Goal: Task Accomplishment & Management: Manage account settings

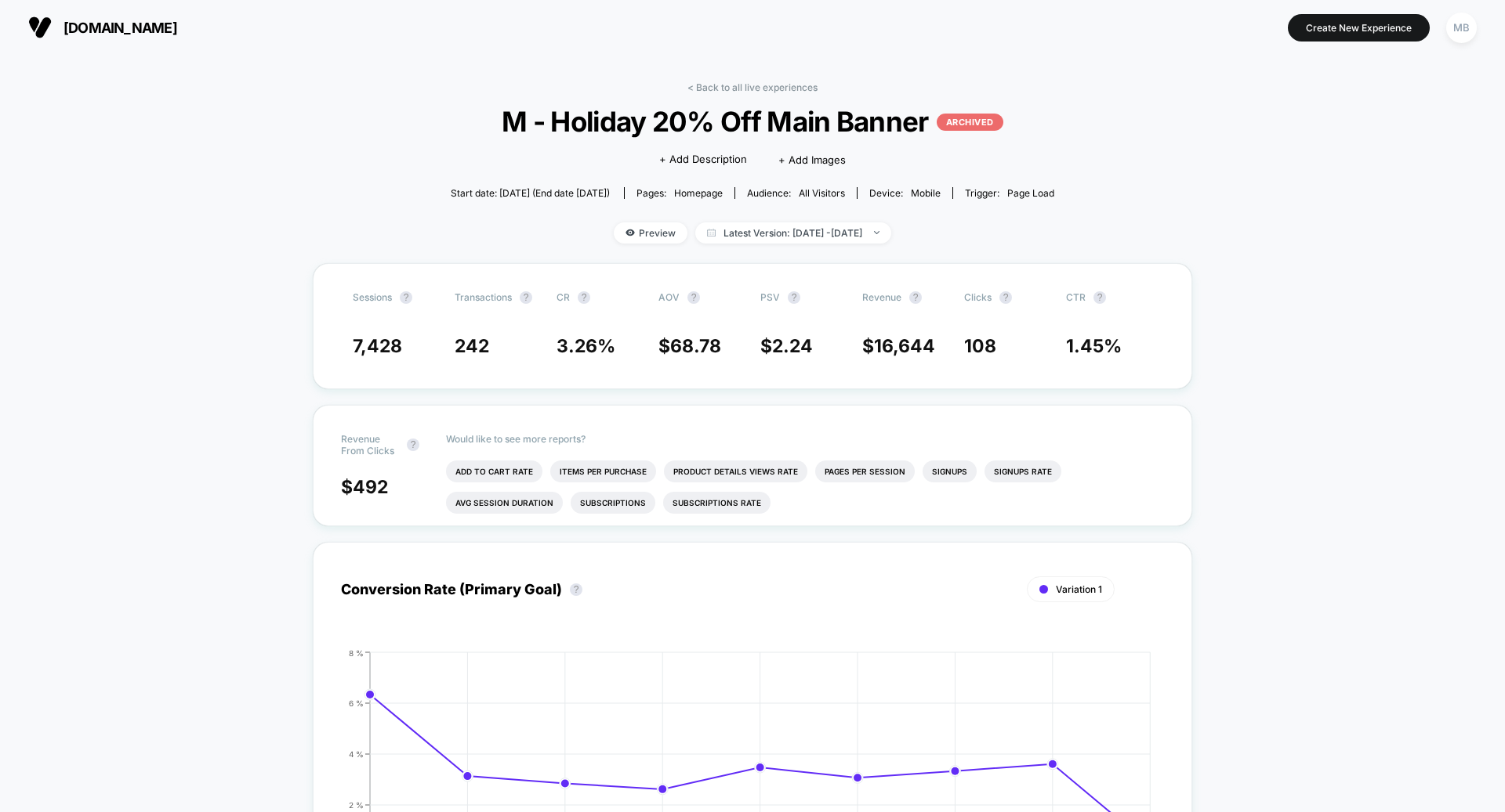
click at [134, 27] on span "[DOMAIN_NAME]" at bounding box center [121, 27] width 114 height 16
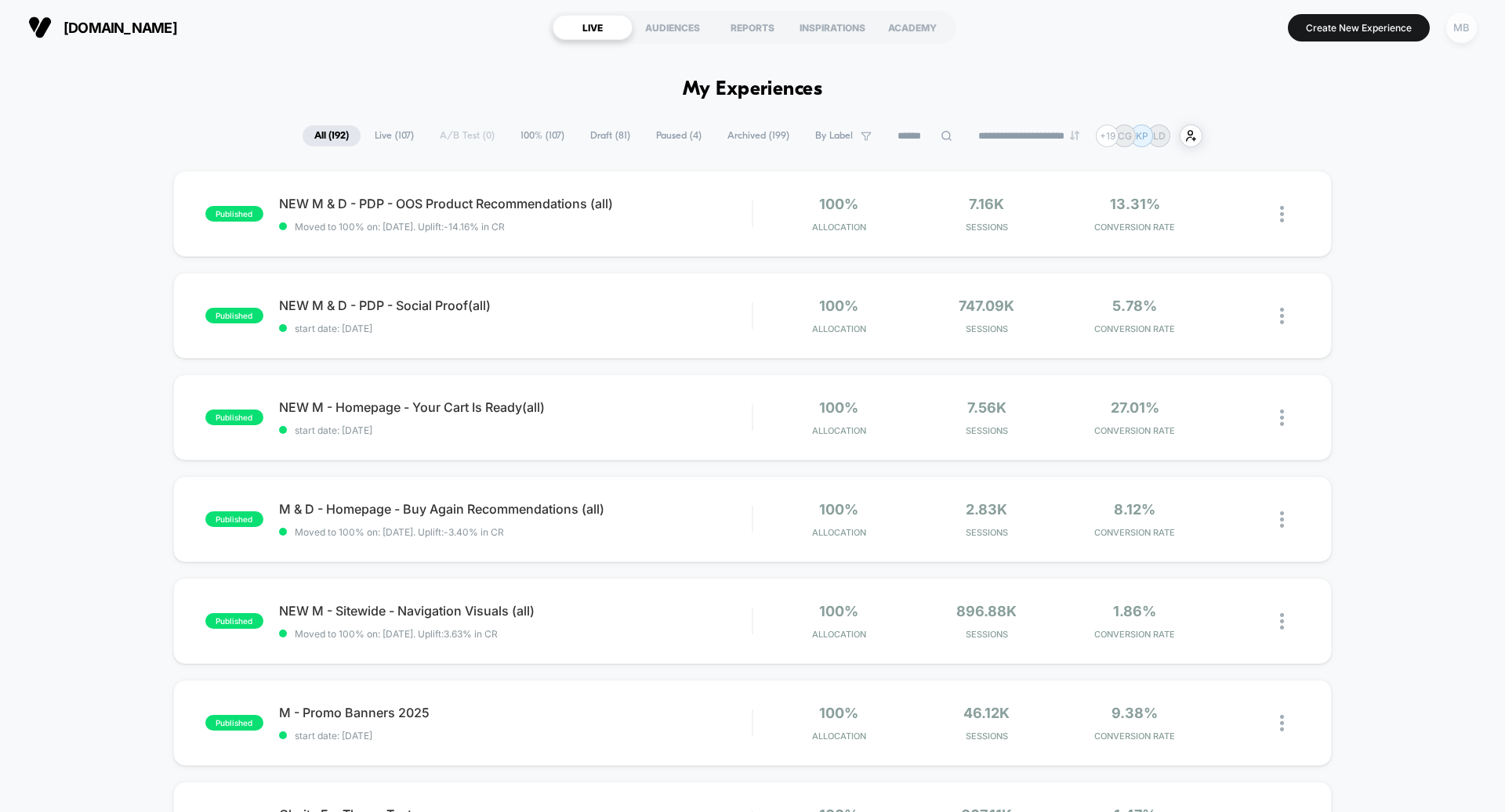
click at [1471, 26] on div "MB" at bounding box center [1462, 28] width 31 height 31
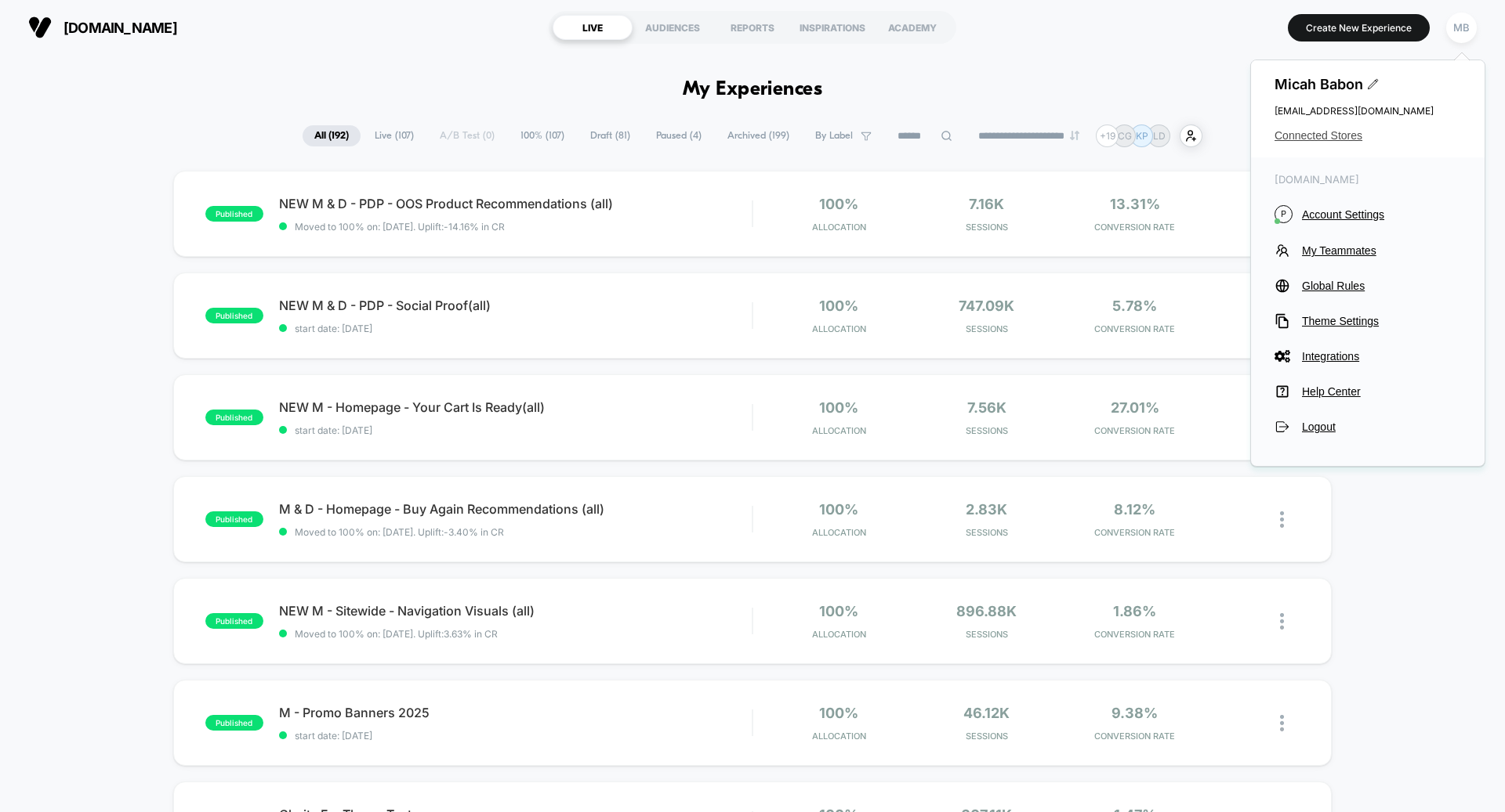
click at [1319, 135] on span "Connected Stores" at bounding box center [1367, 135] width 186 height 13
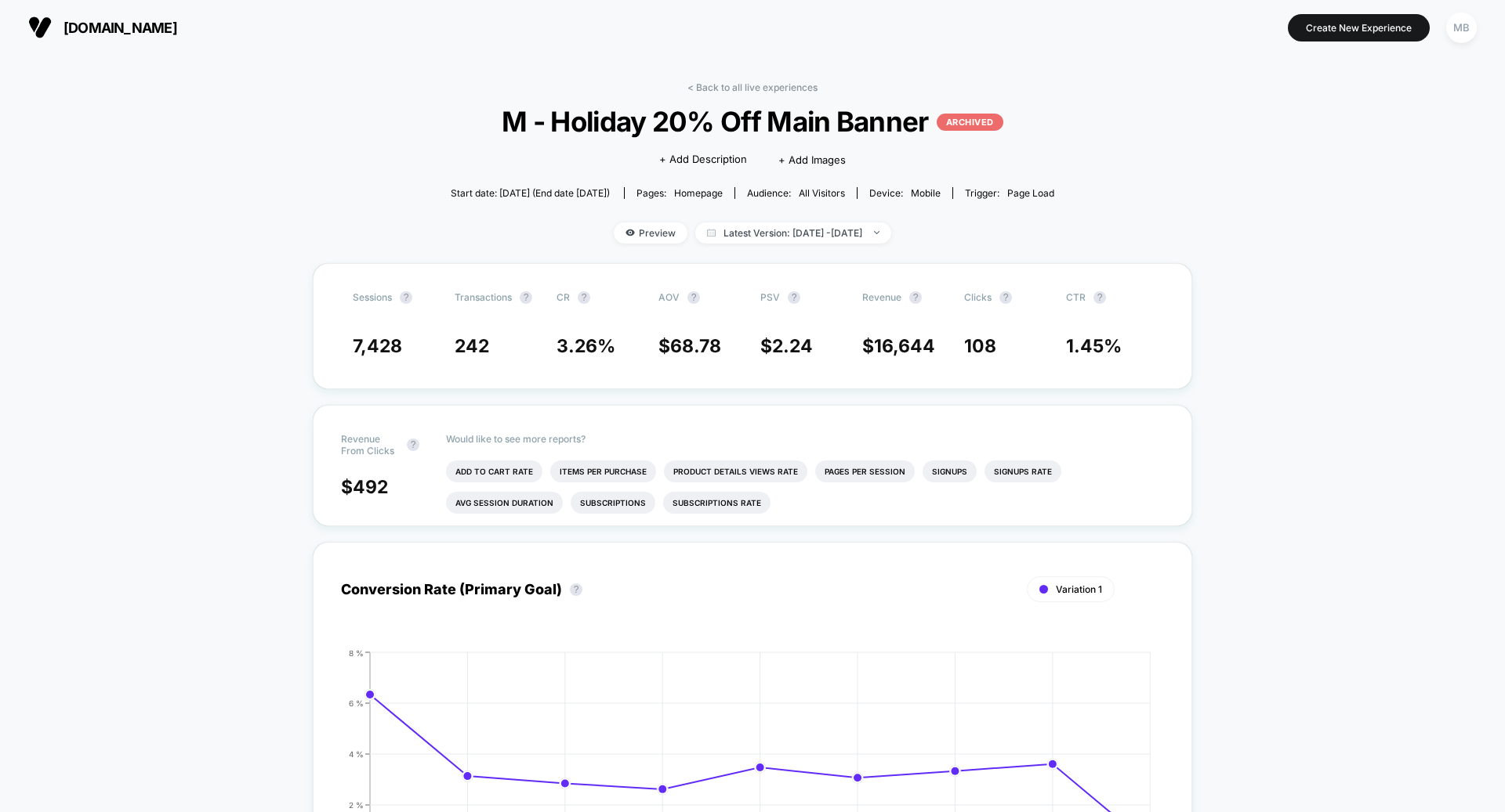
click at [107, 20] on span "[DOMAIN_NAME]" at bounding box center [121, 27] width 114 height 16
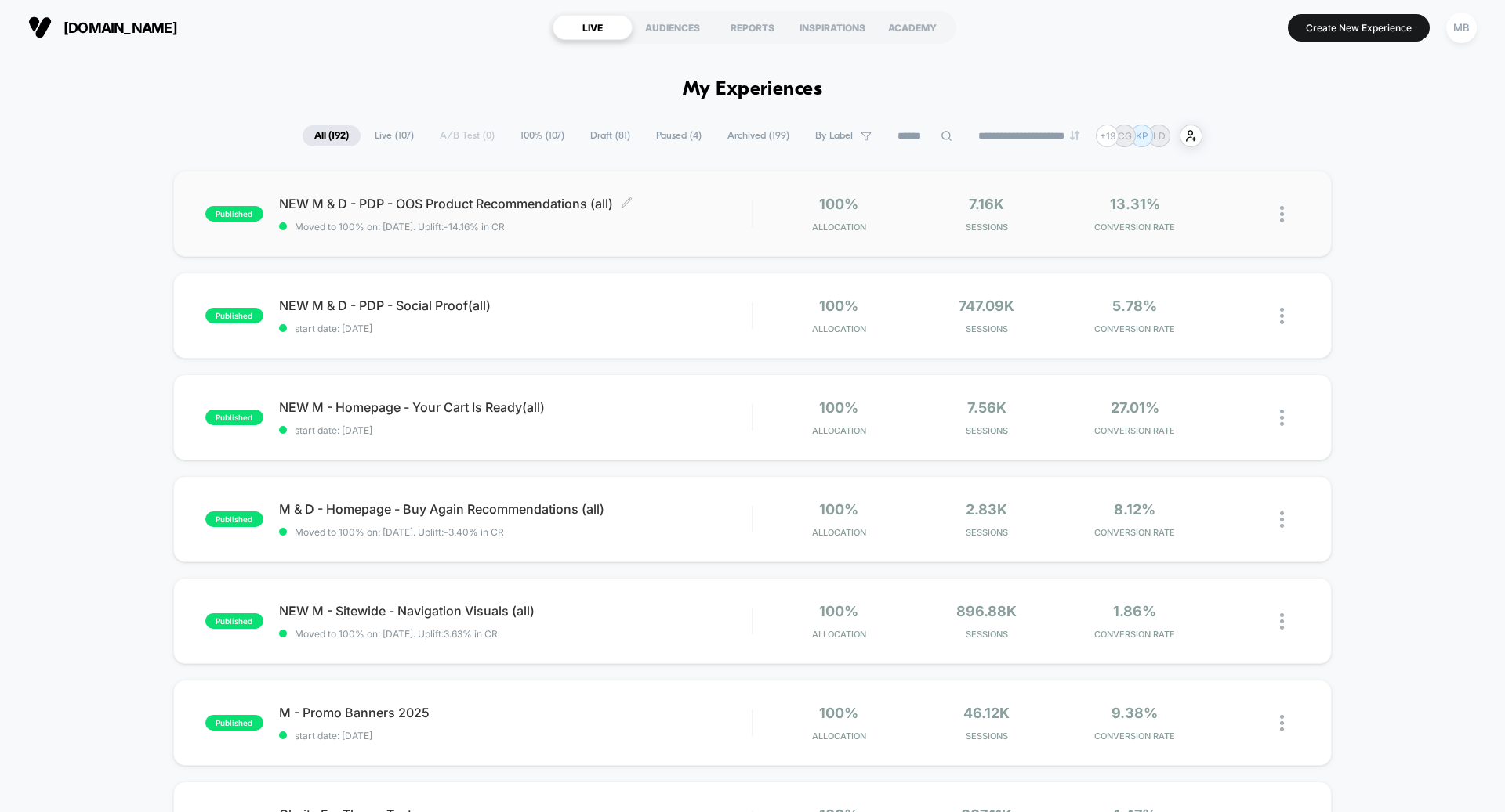
click at [349, 209] on span "NEW M & D - PDP - OOS Product Recommendations (all) Click to edit experience de…" at bounding box center [515, 203] width 472 height 15
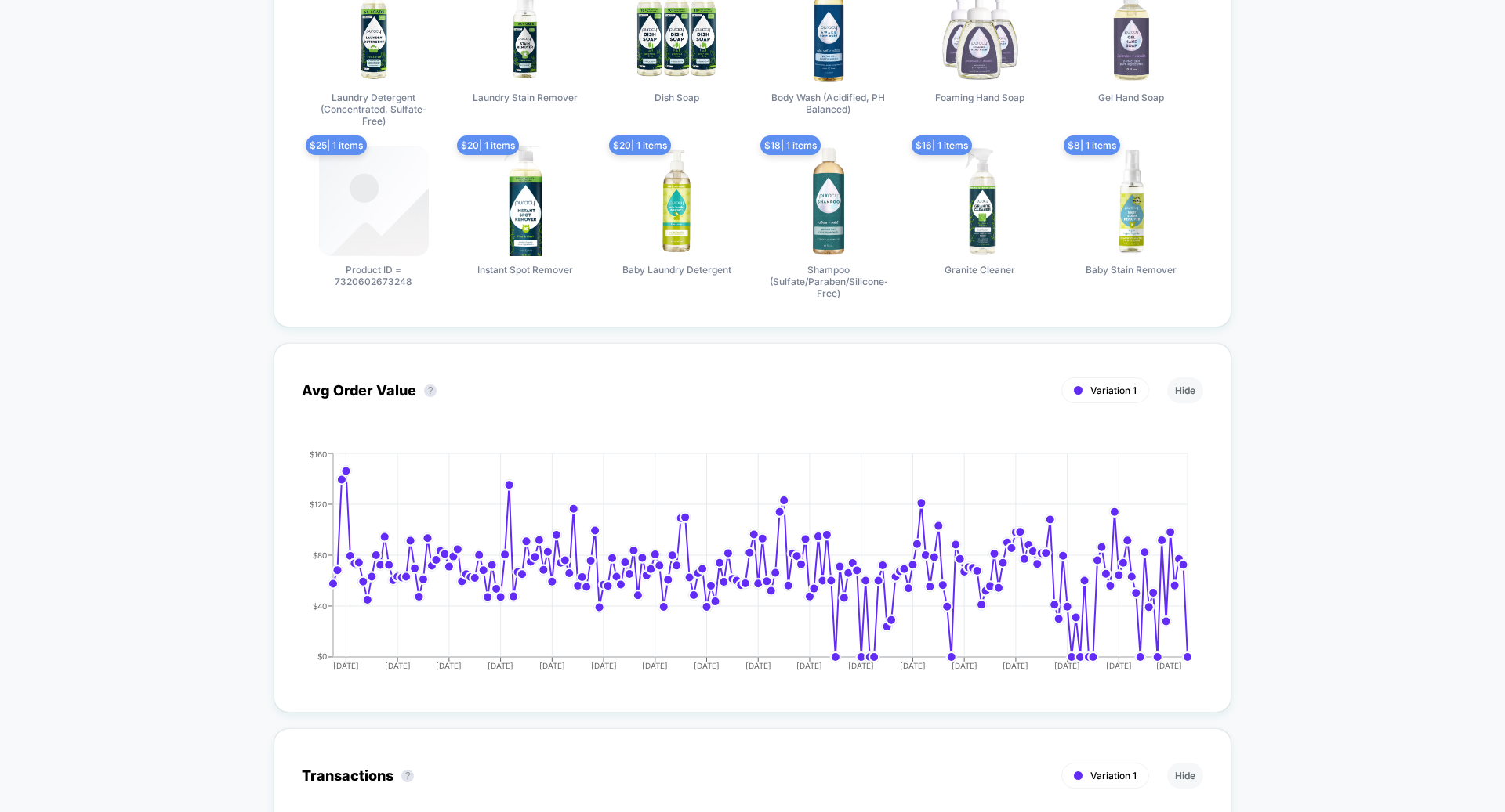
scroll to position [764, 0]
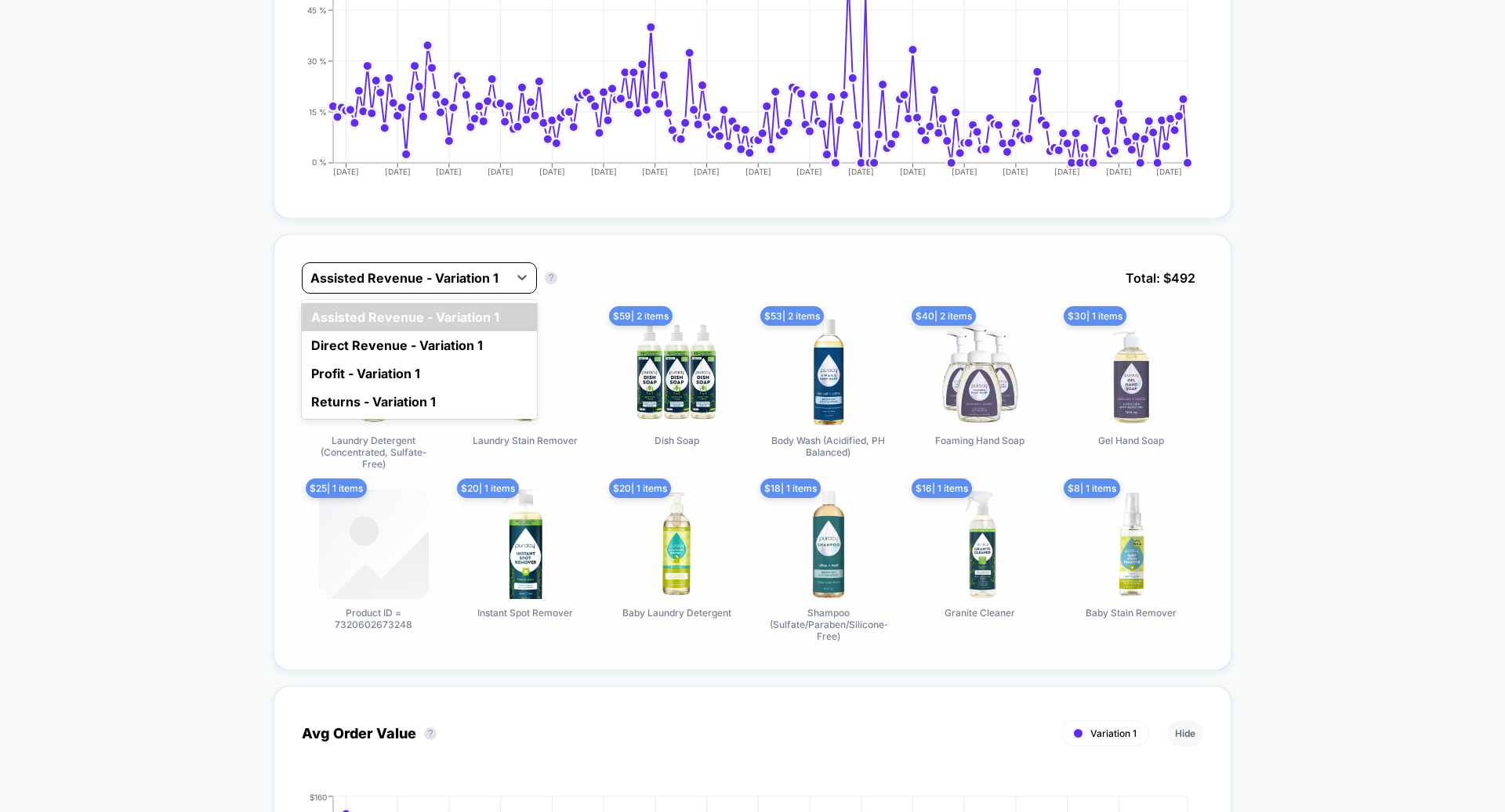
click at [396, 269] on div at bounding box center [405, 278] width 190 height 19
click at [397, 338] on div "Direct Revenue - Variation 1" at bounding box center [419, 345] width 235 height 28
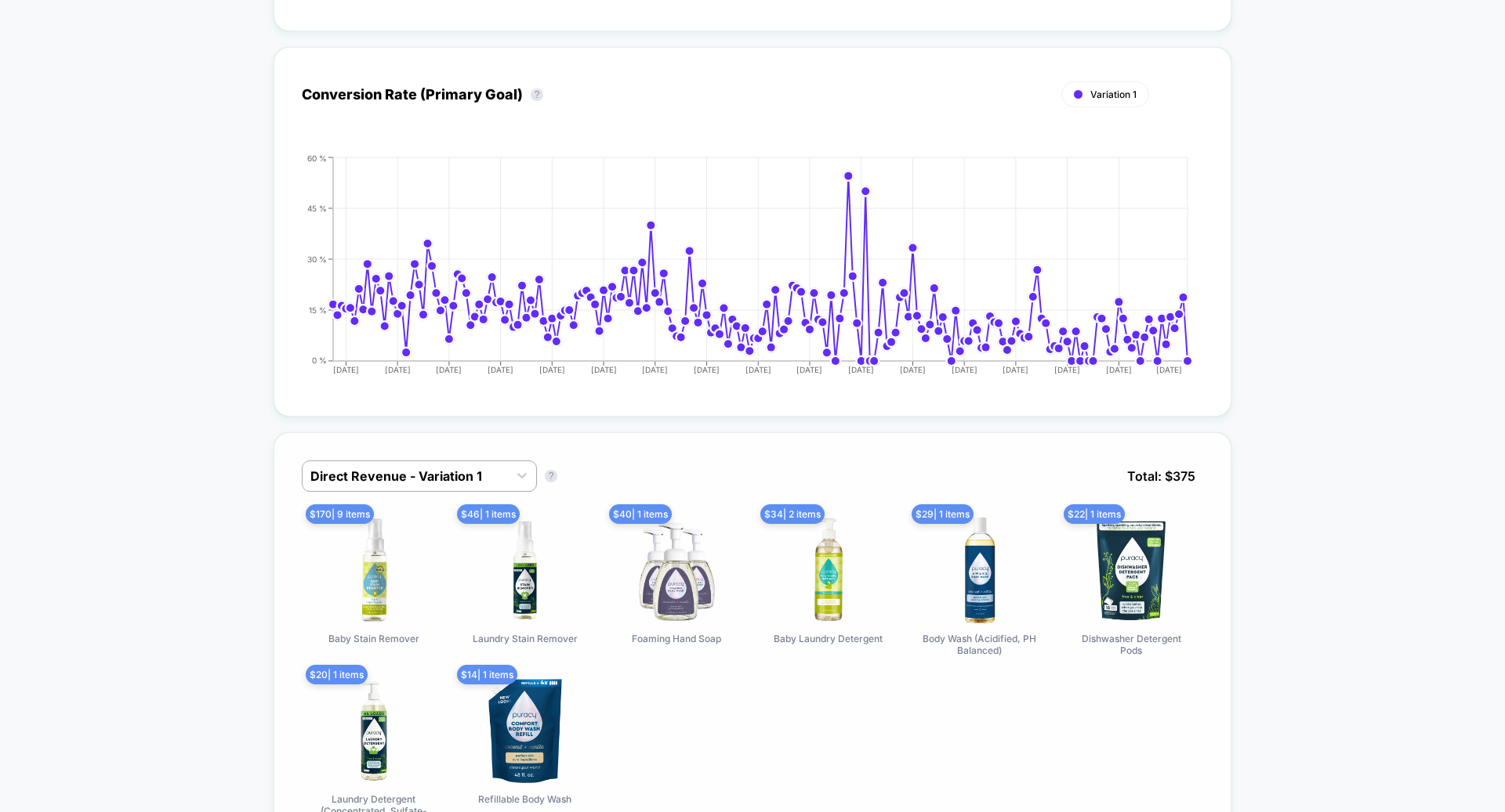
scroll to position [0, 0]
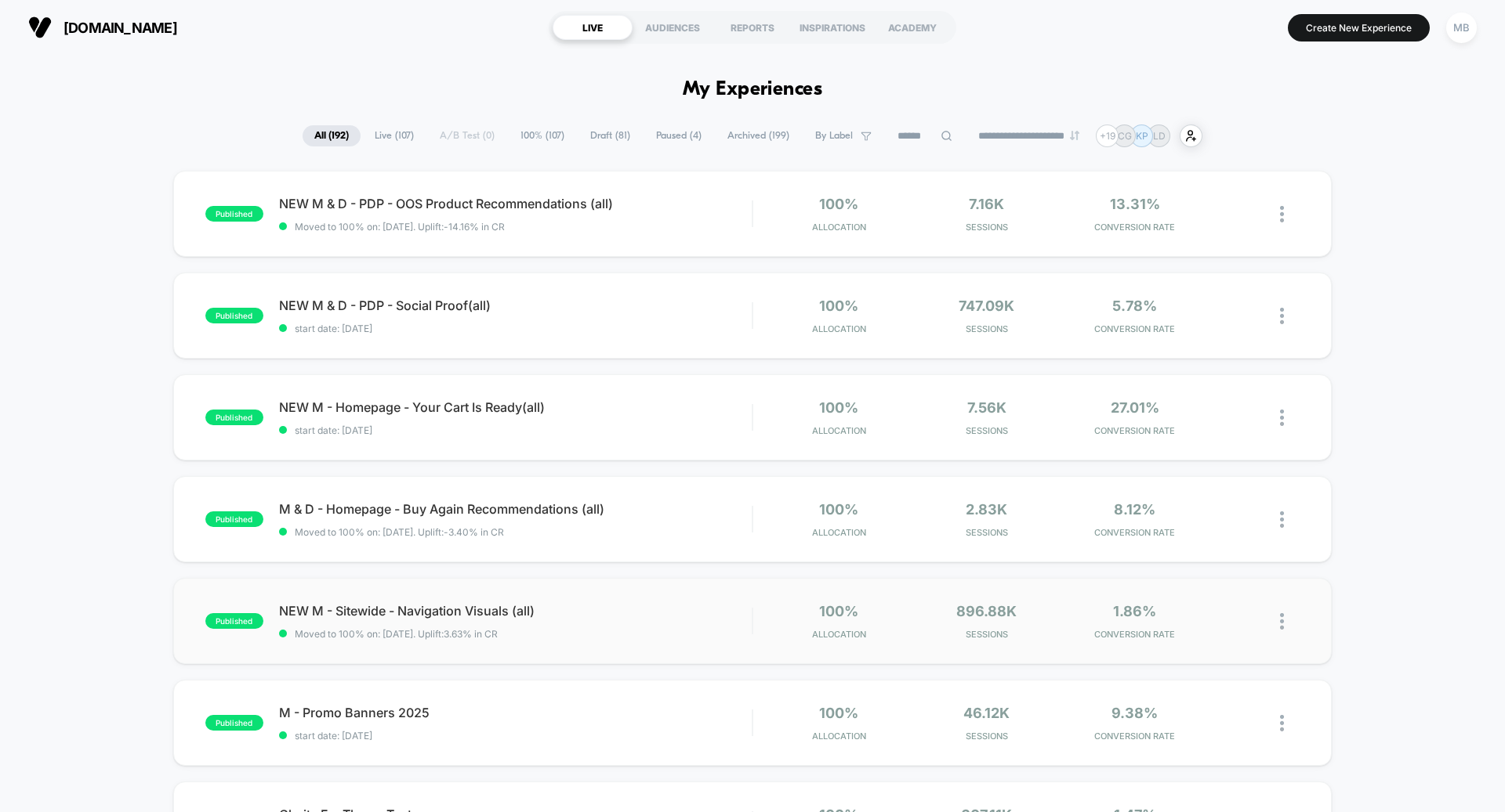
click at [477, 639] on div "published NEW M - Sitewide - Navigation Visuals (all) Moved to 100% on: 3/13/20…" at bounding box center [752, 621] width 1158 height 86
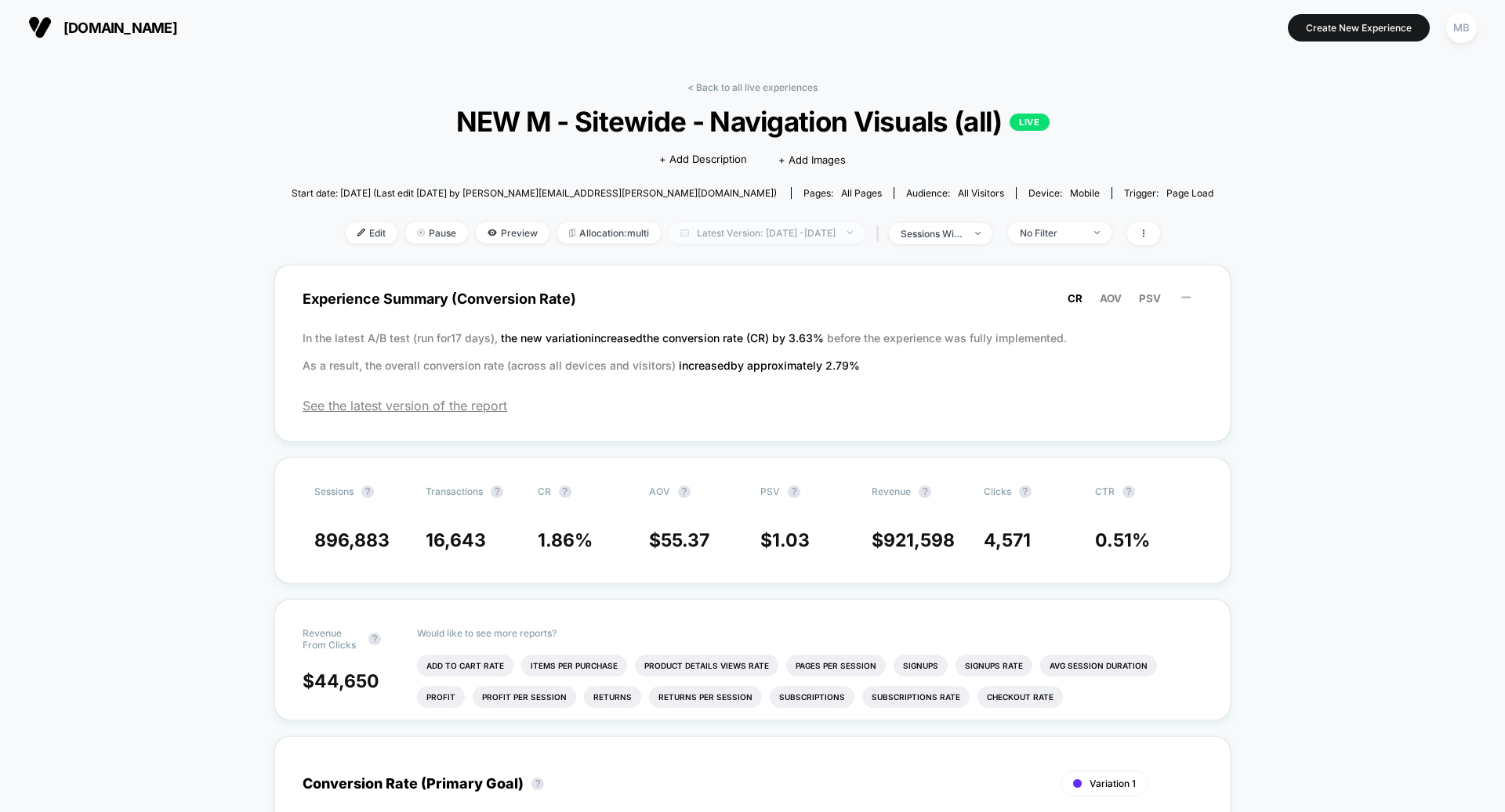
click at [763, 232] on span "Latest Version: Mar 13, 2025 - Oct 6, 2025" at bounding box center [767, 233] width 196 height 21
select select "*"
select select "****"
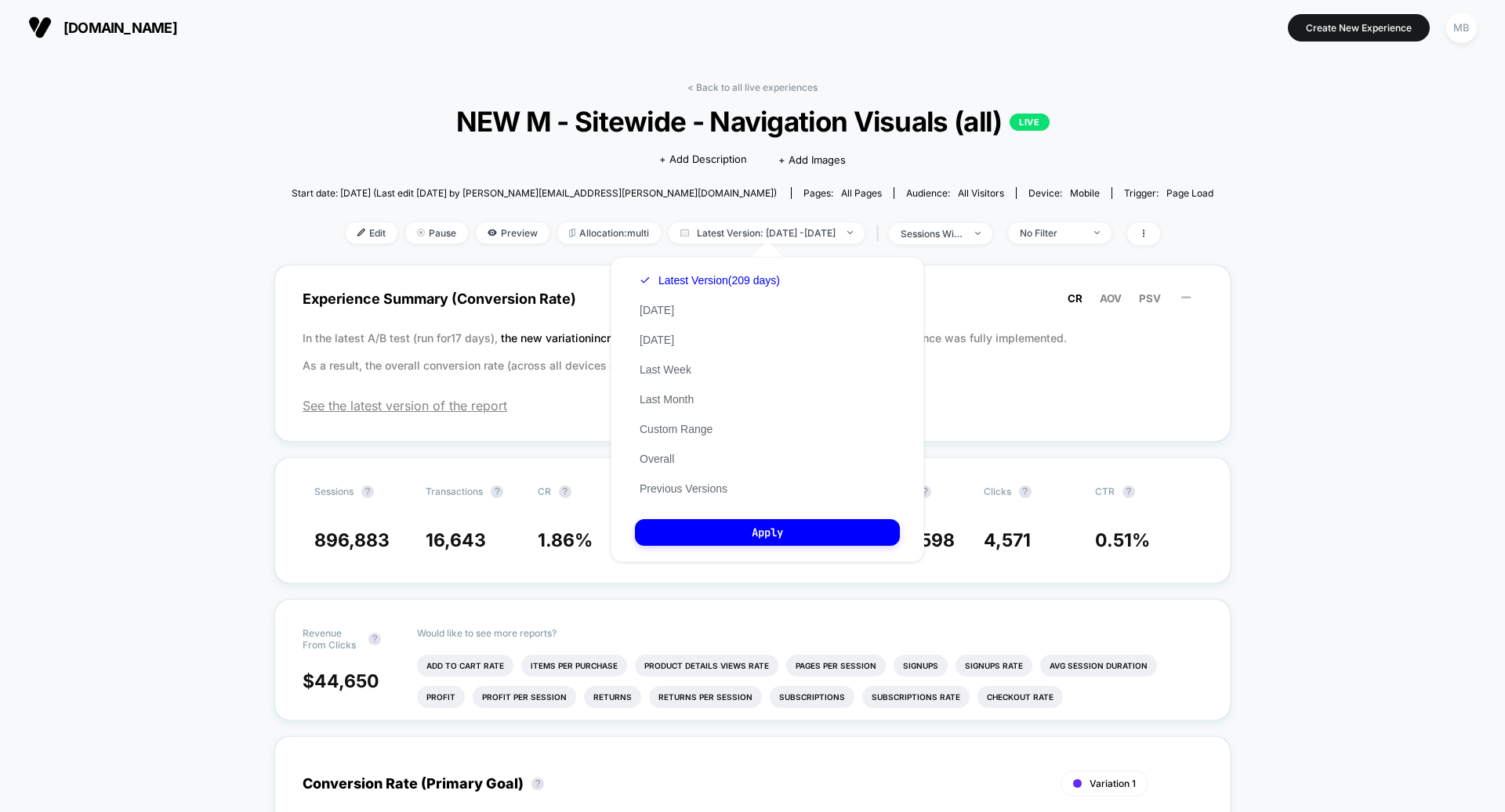
click at [688, 429] on button "Custom Range" at bounding box center [676, 429] width 83 height 14
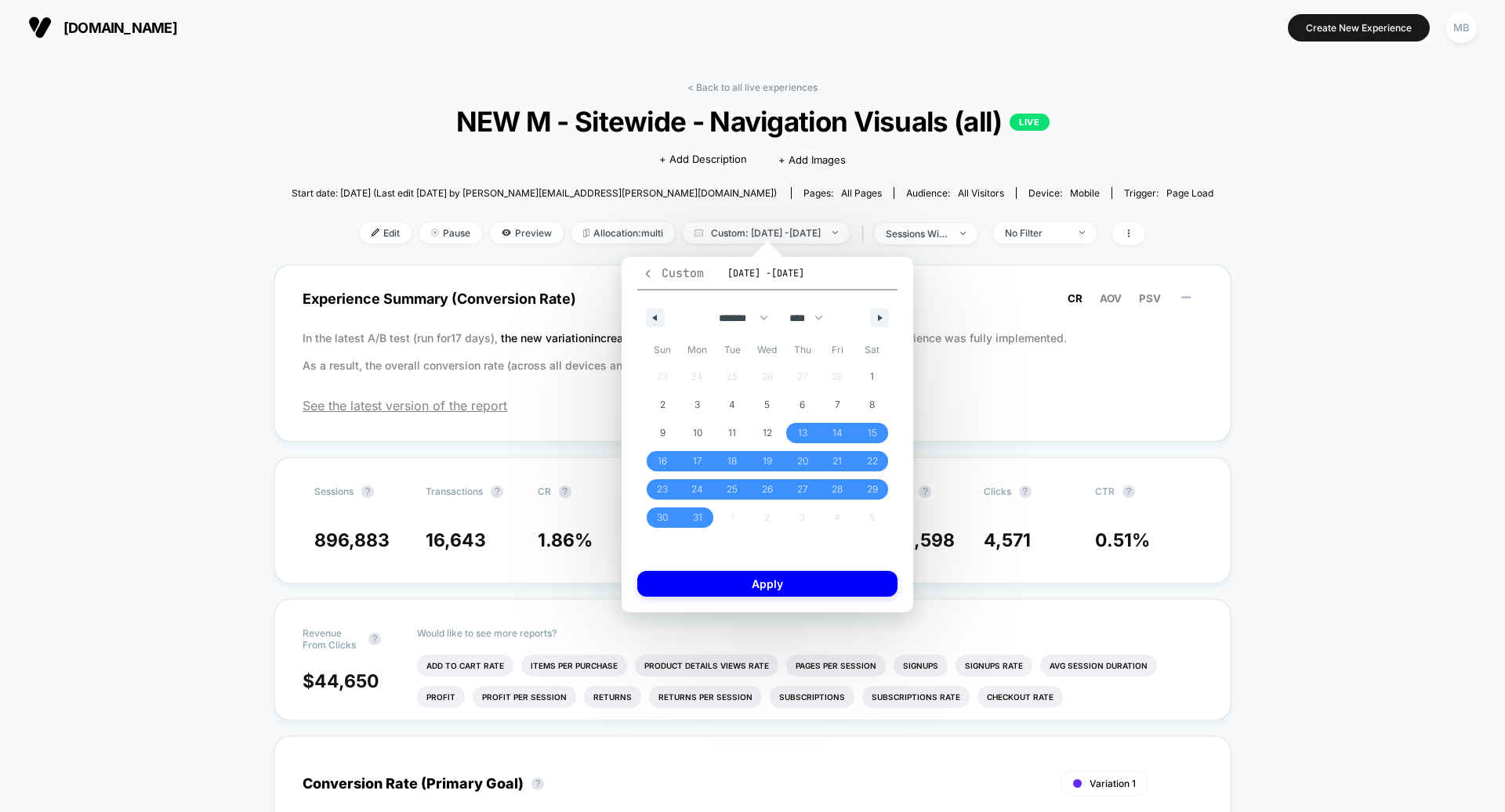
click at [651, 275] on icon "button" at bounding box center [647, 274] width 12 height 12
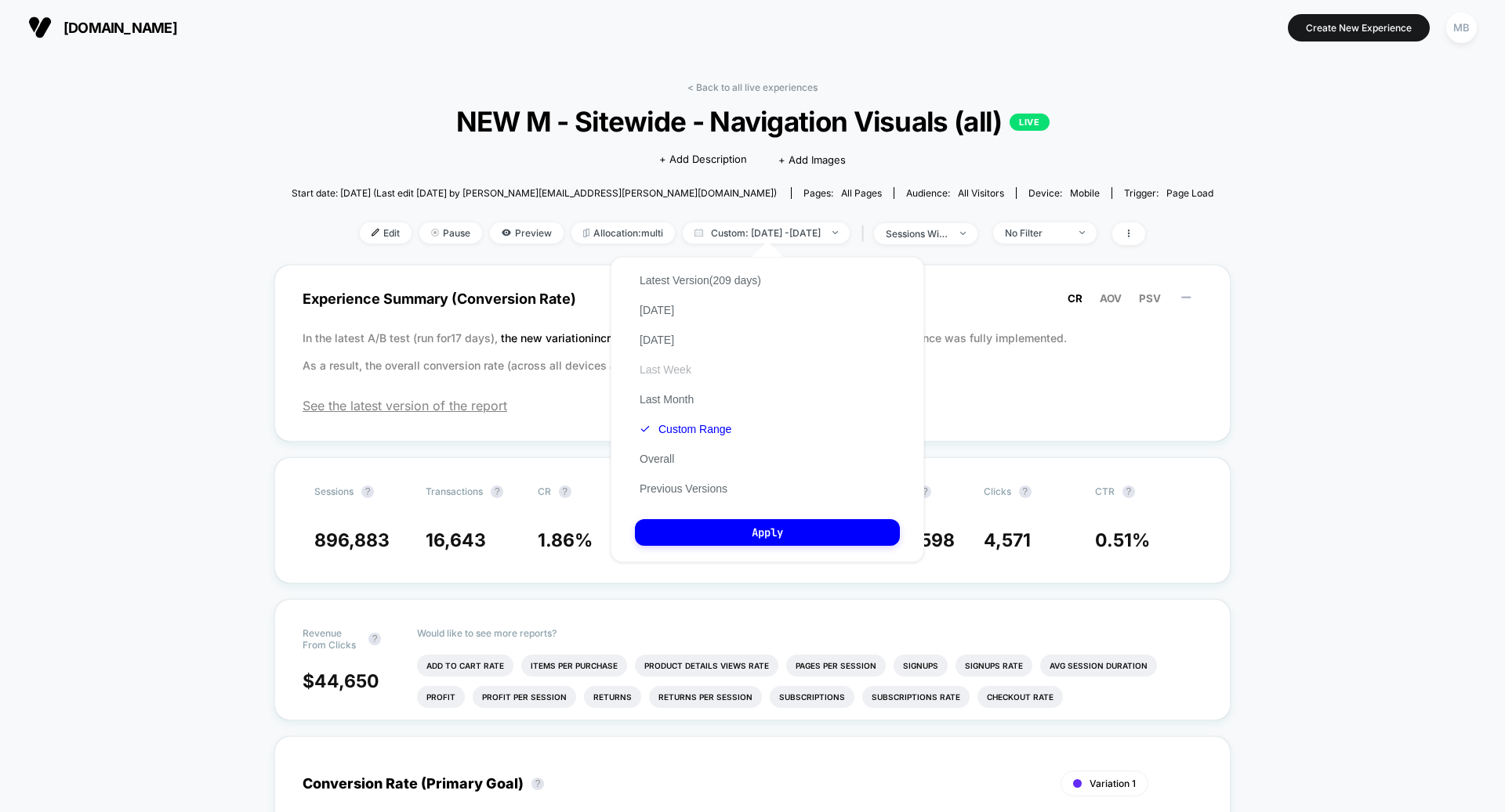
click at [667, 367] on button "Last Week" at bounding box center [665, 369] width 61 height 14
click at [749, 532] on button "Apply" at bounding box center [767, 532] width 265 height 26
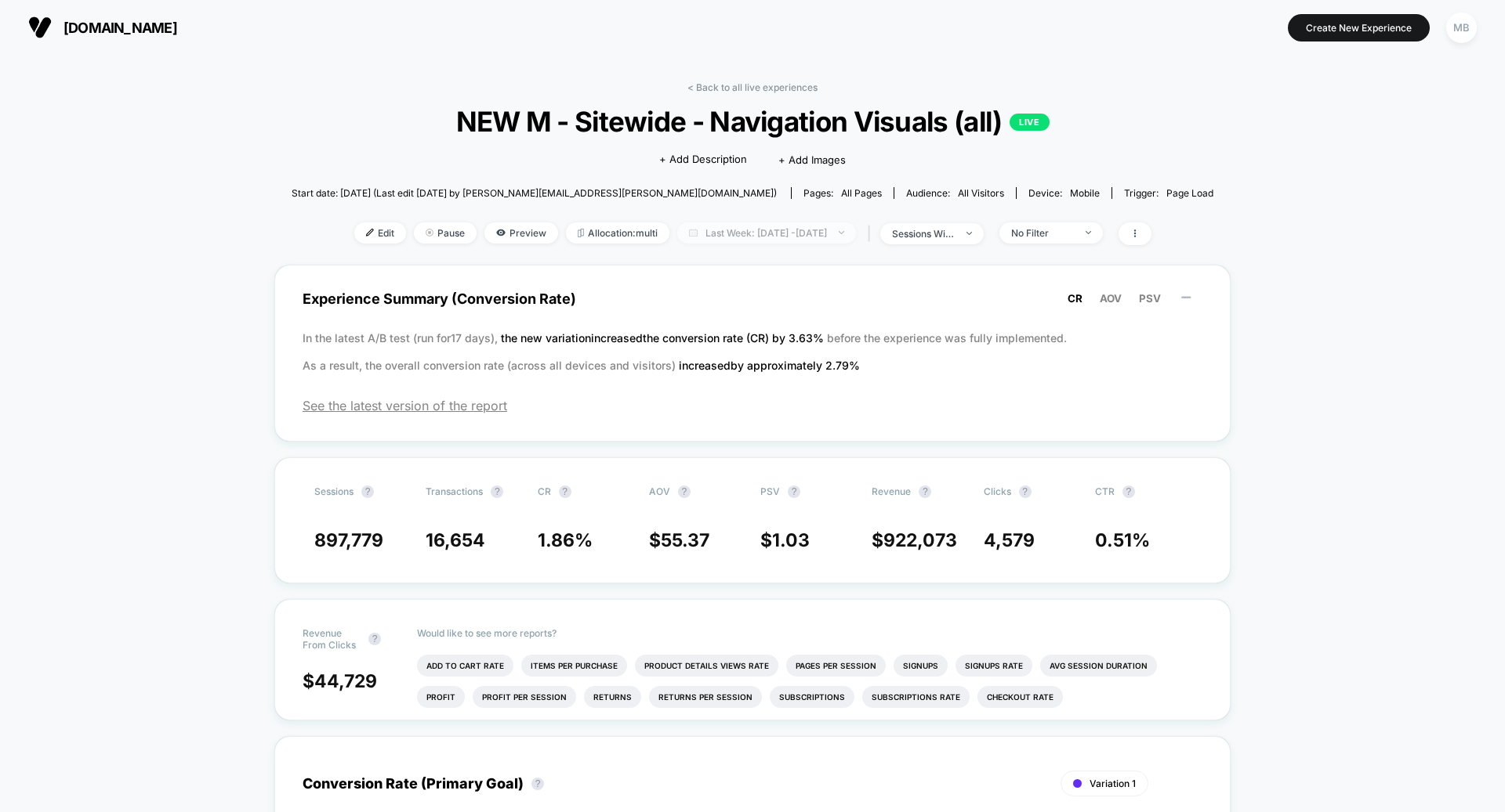
click at [770, 226] on span "Last Week: Mar 13, 2025 - Oct 6, 2025" at bounding box center [767, 233] width 179 height 21
select select "*"
select select "****"
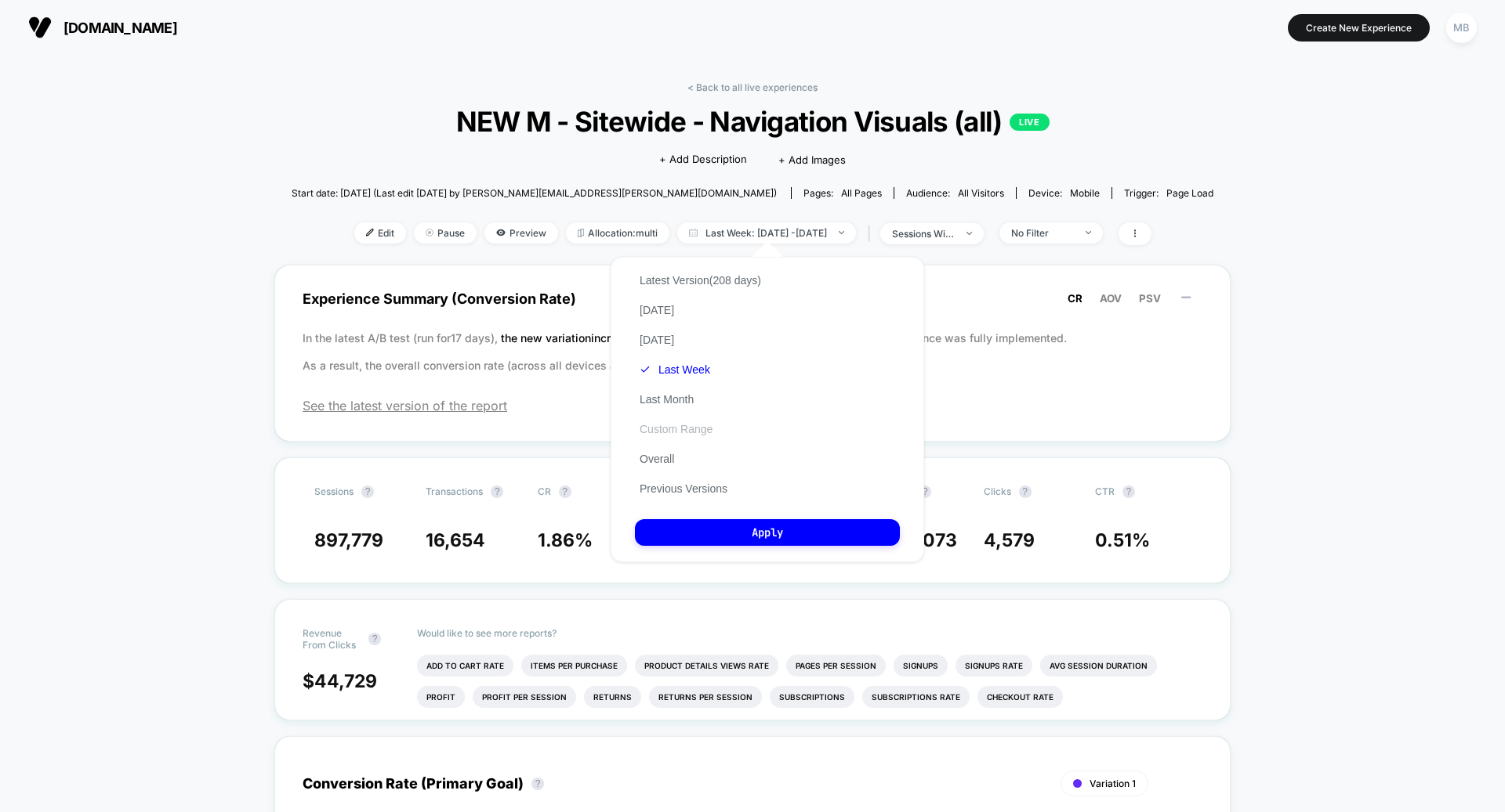
click at [690, 425] on button "Custom Range" at bounding box center [676, 429] width 83 height 14
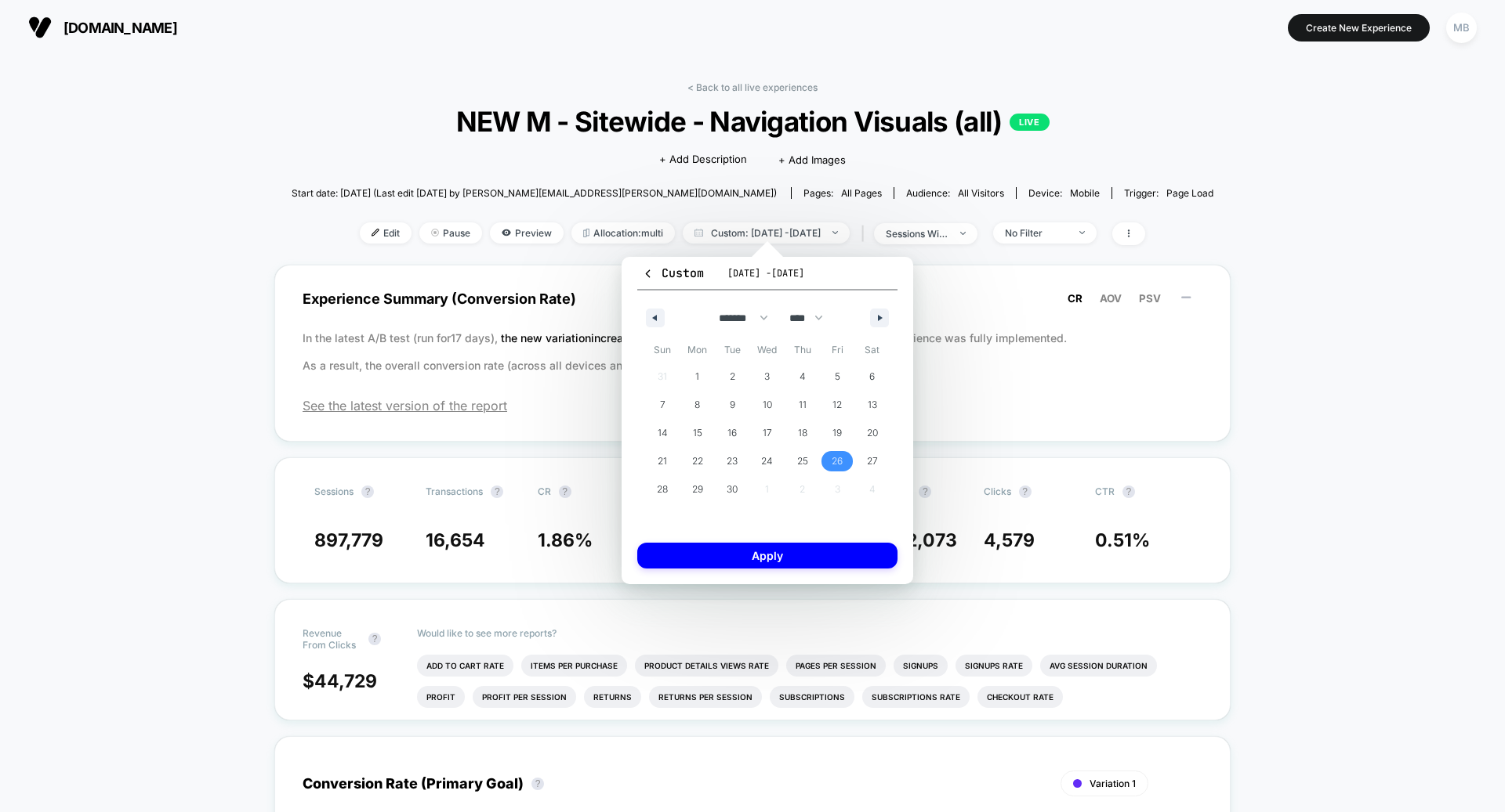
click at [847, 463] on span "26" at bounding box center [837, 462] width 35 height 20
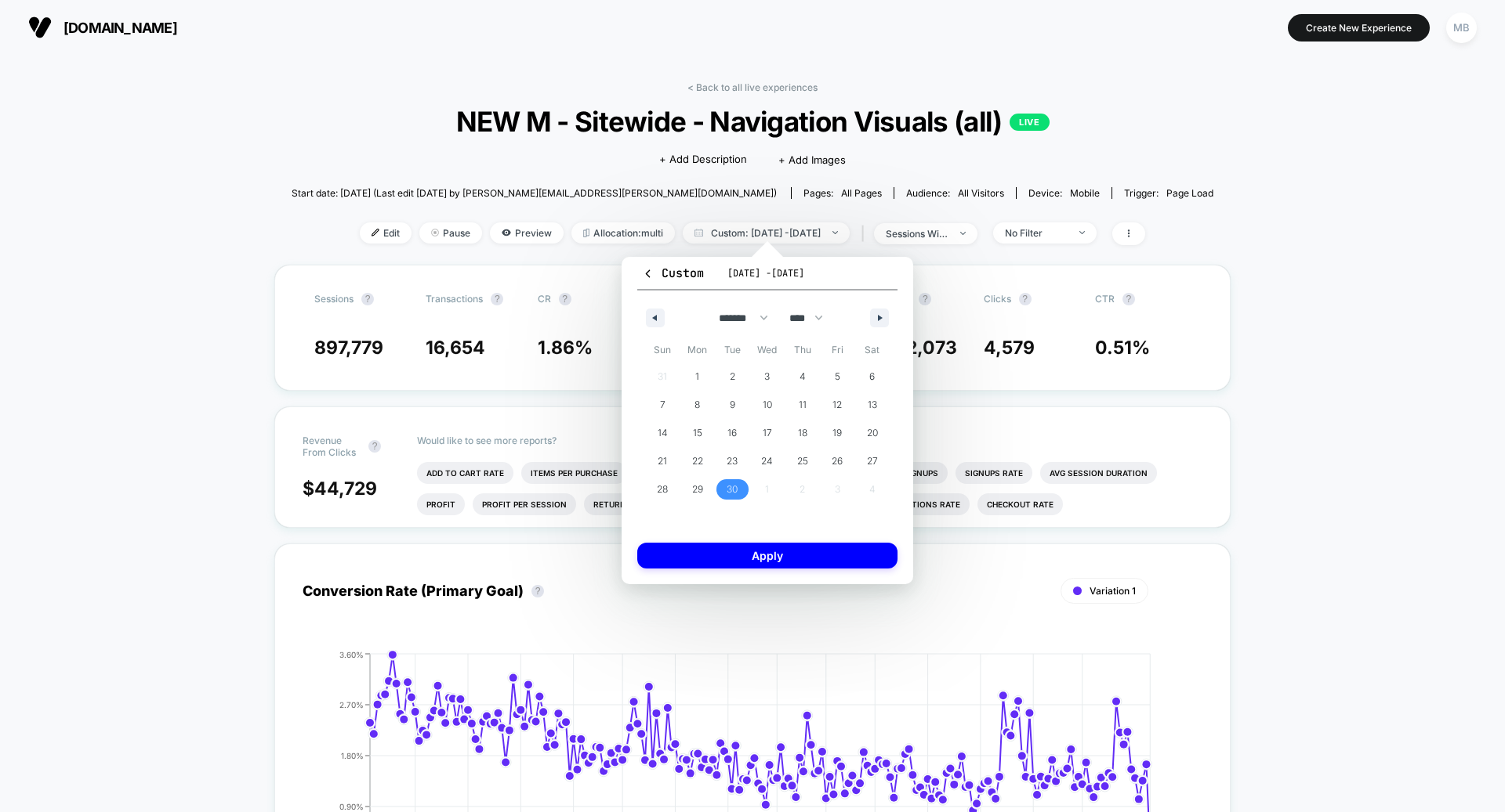
click at [730, 489] on span "30" at bounding box center [732, 489] width 11 height 28
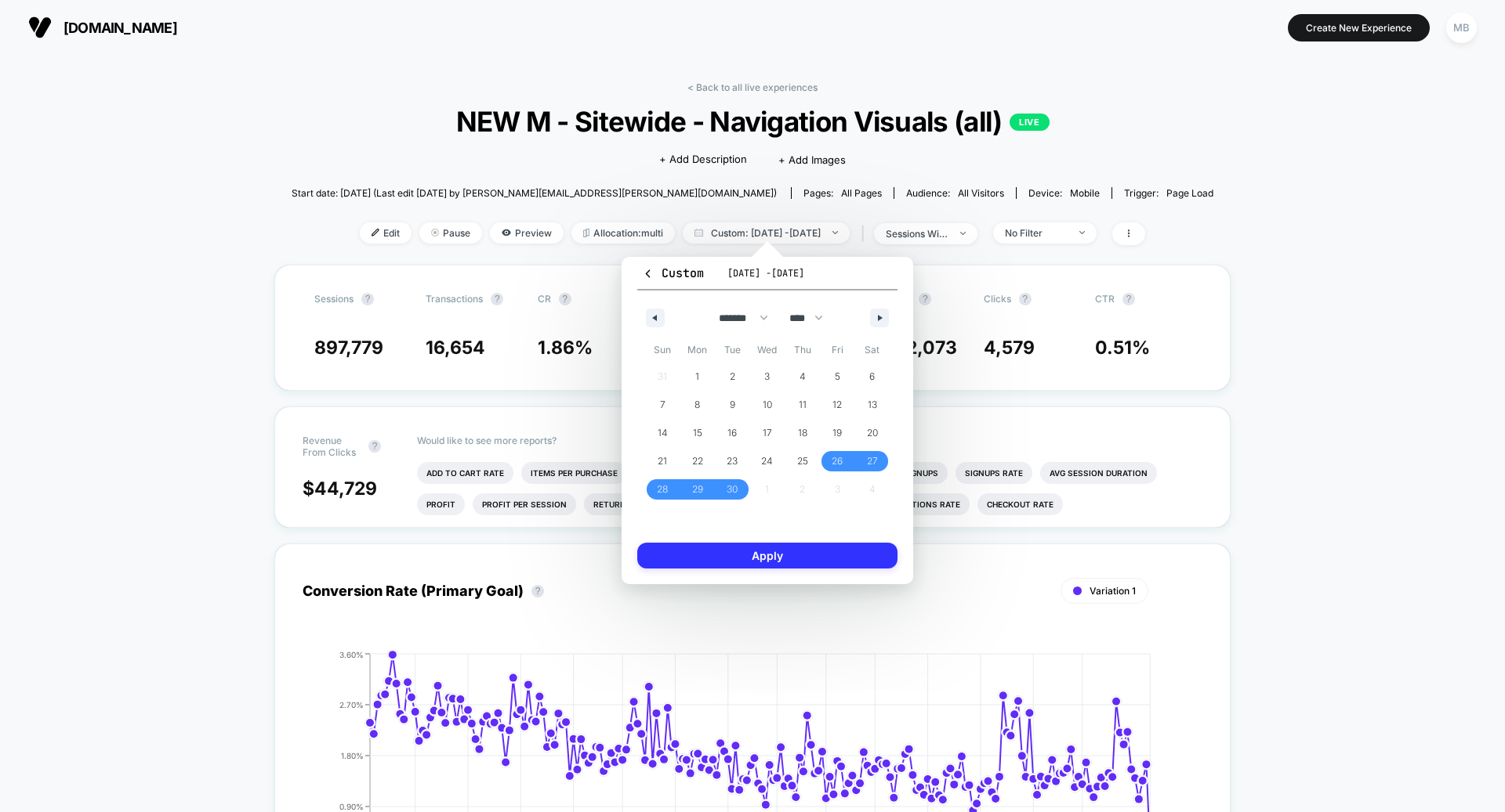
click at [737, 554] on button "Apply" at bounding box center [767, 555] width 260 height 26
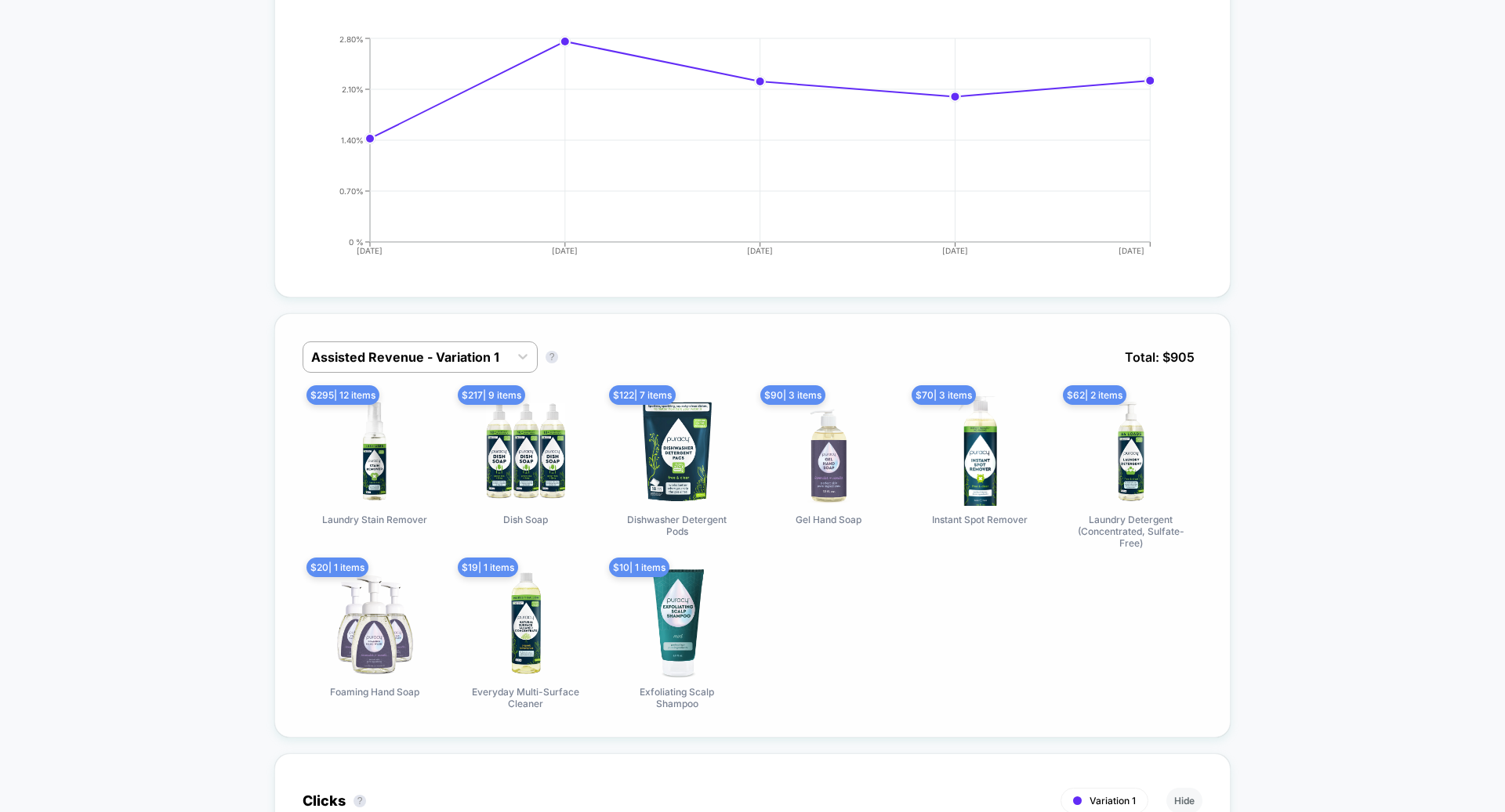
scroll to position [648, 0]
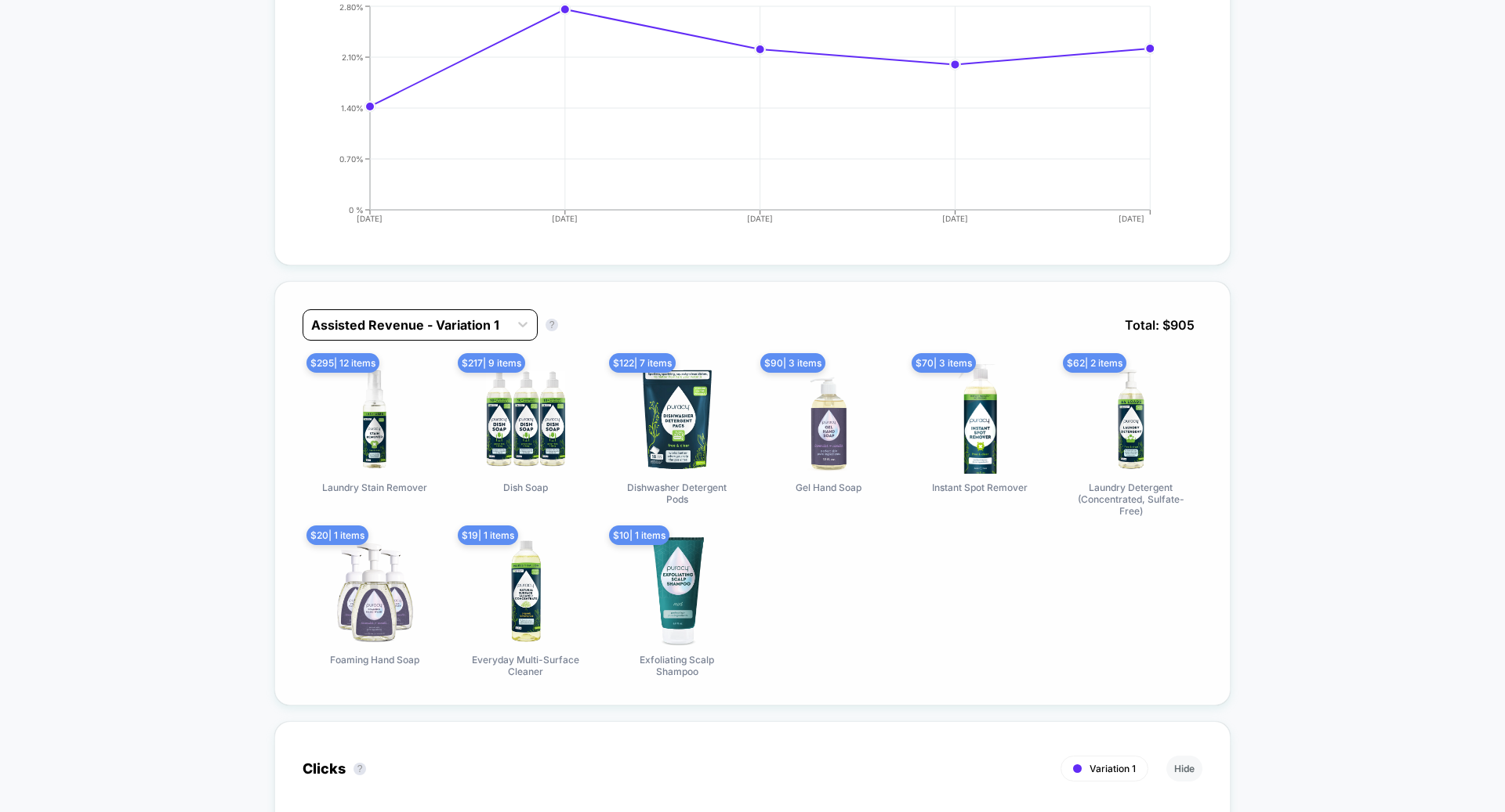
click at [395, 331] on div "Assisted Revenue - Variation 1" at bounding box center [405, 325] width 205 height 25
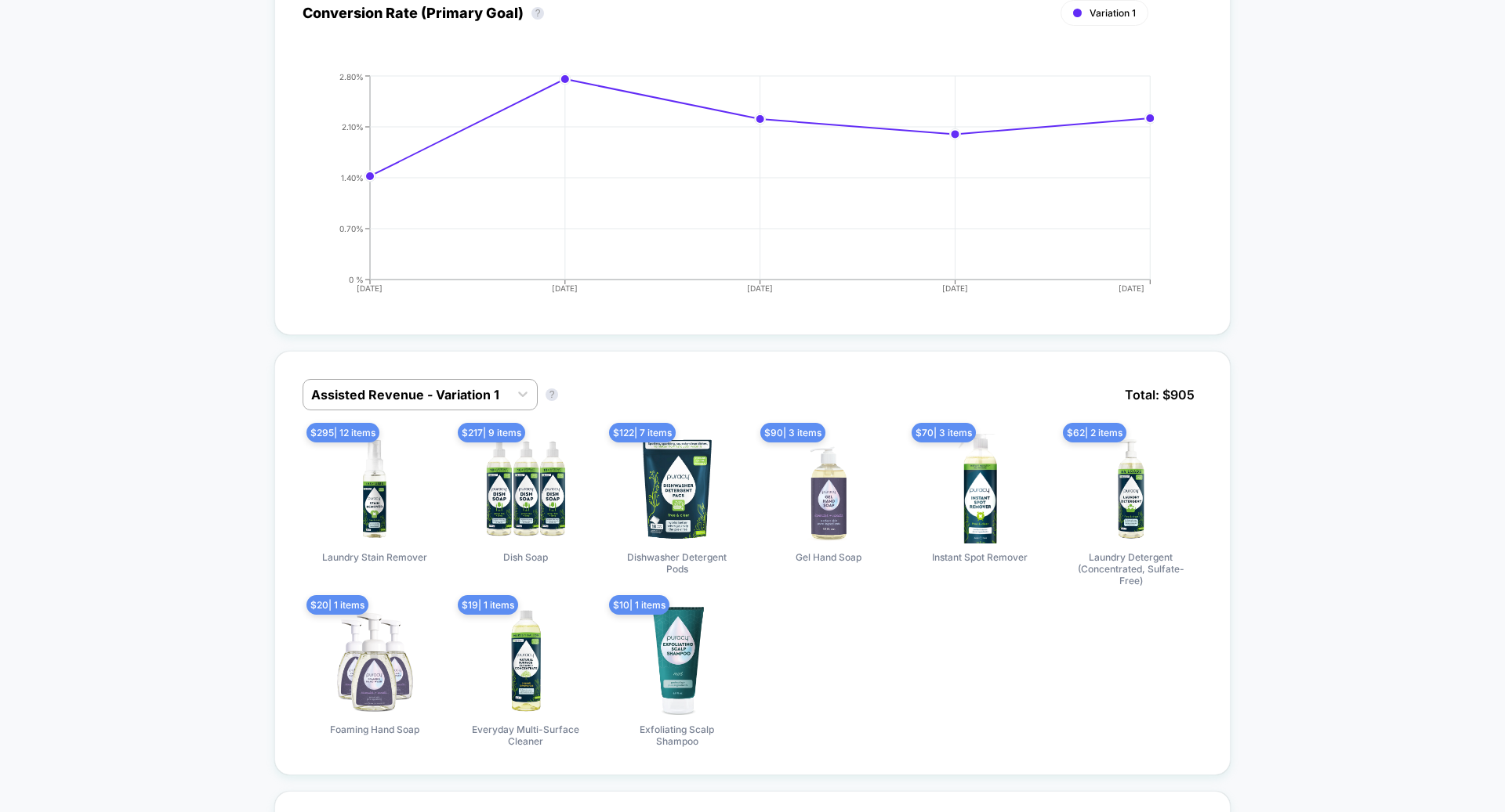
scroll to position [0, 0]
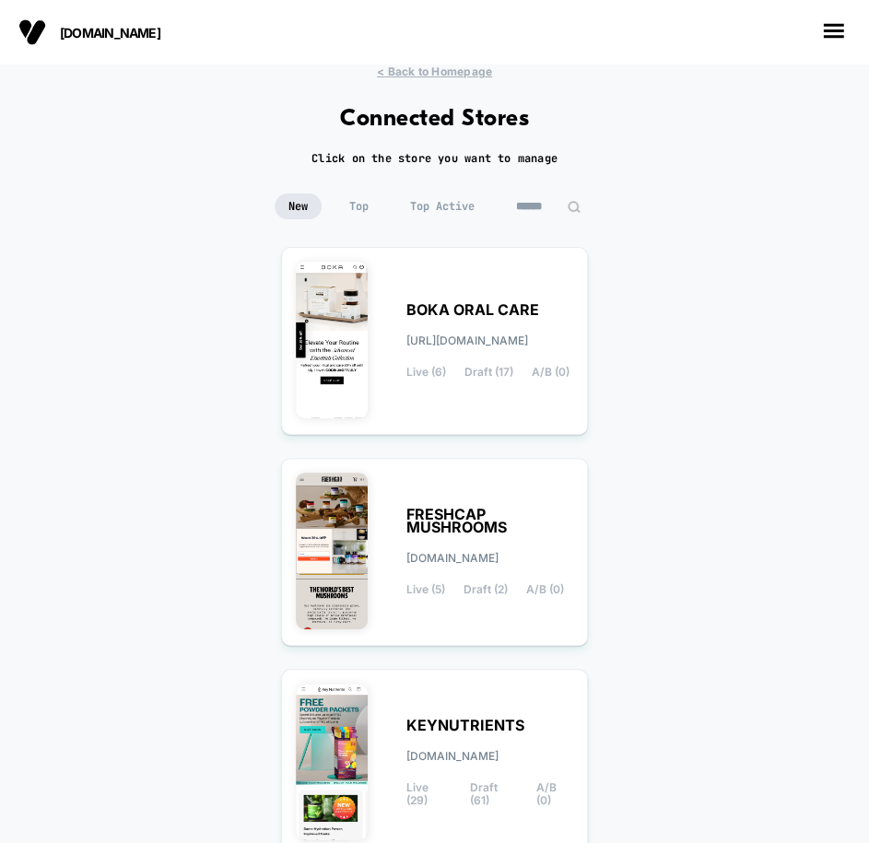
click at [18, 128] on div "< Back to Homepage Connected Stores Click on the store you want to manage New T…" at bounding box center [434, 842] width 869 height 1556
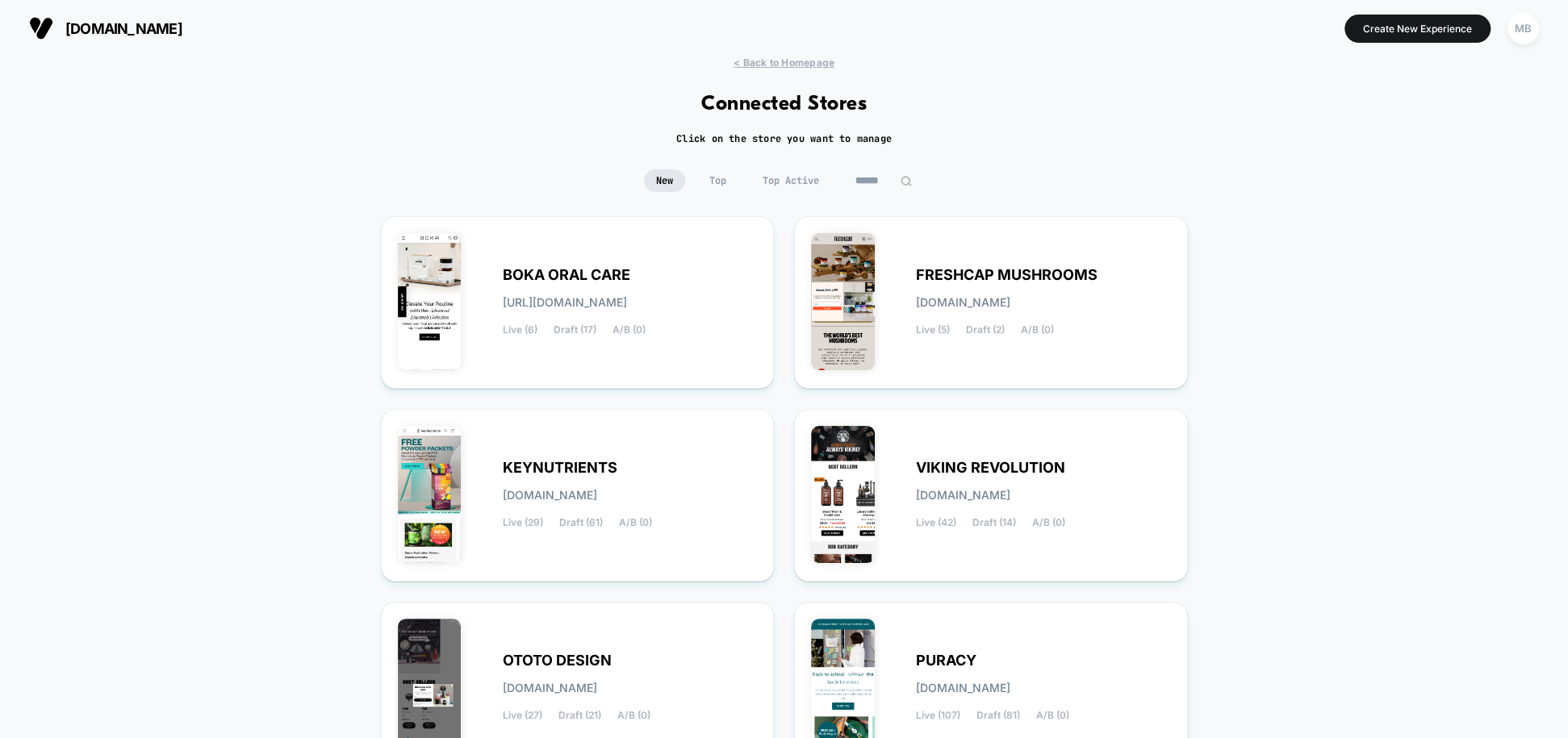
click at [242, 172] on div "New Top Top Active" at bounding box center [784, 192] width 1568 height 46
click at [1525, 32] on div "MB" at bounding box center [1523, 29] width 32 height 32
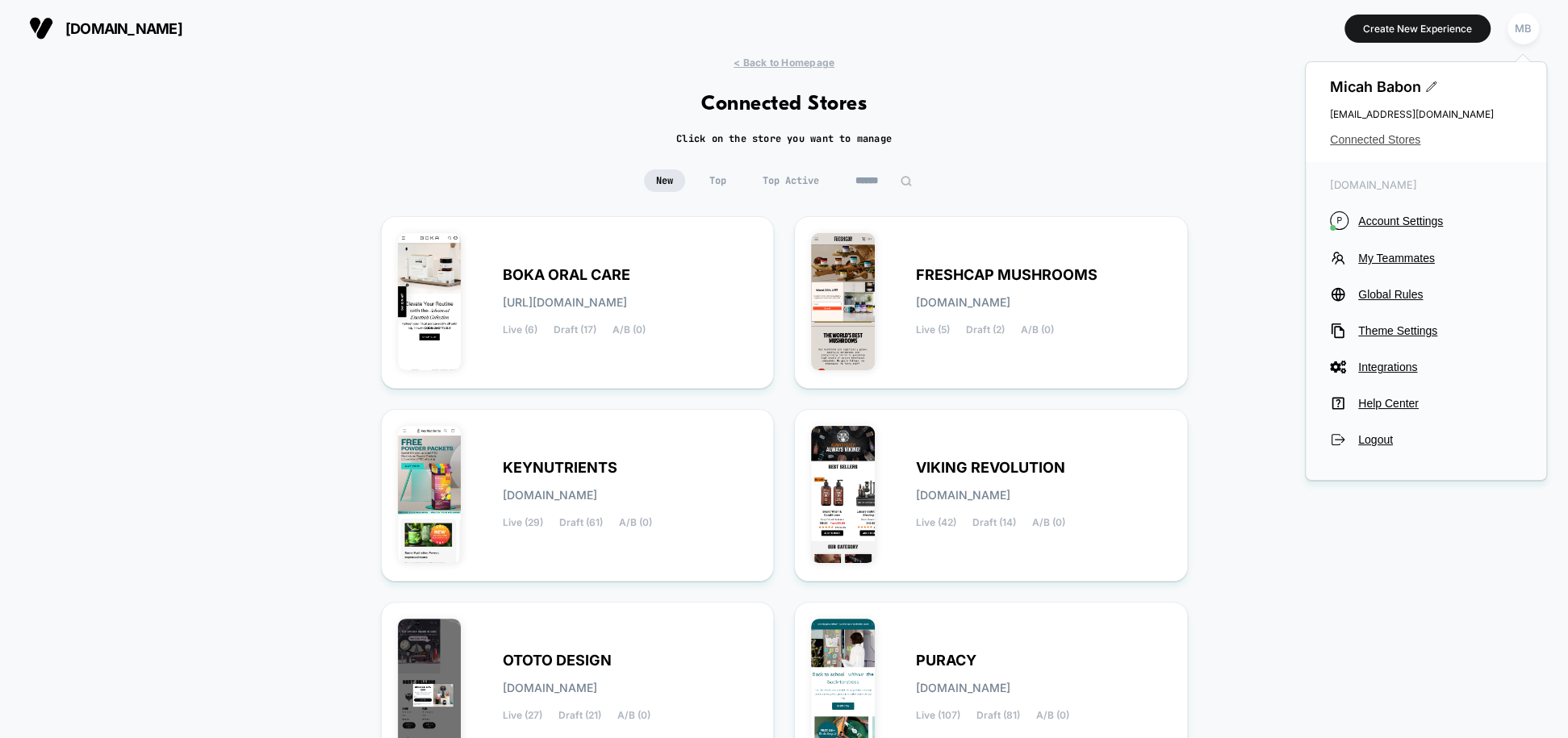
click at [1372, 138] on span "Connected Stores" at bounding box center [1425, 139] width 192 height 13
click at [1375, 145] on span "Connected Stores" at bounding box center [1425, 139] width 192 height 13
click at [1375, 144] on span "Connected Stores" at bounding box center [1425, 139] width 192 height 13
click at [1058, 130] on div "< Back to Homepage Connected Stores Click on the store you want to manage New T…" at bounding box center [784, 472] width 1568 height 833
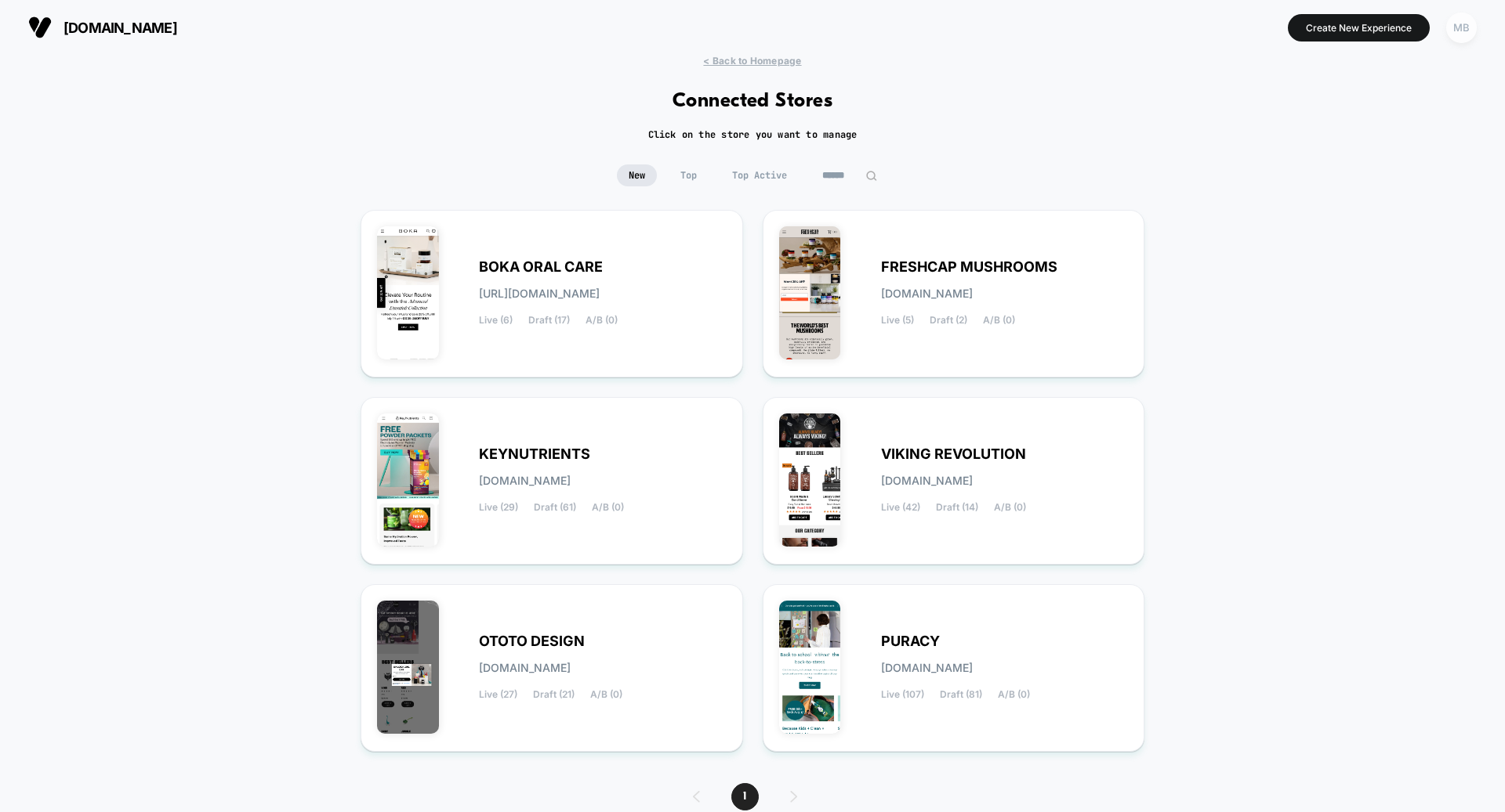
click at [1469, 25] on div "MB" at bounding box center [1462, 28] width 31 height 31
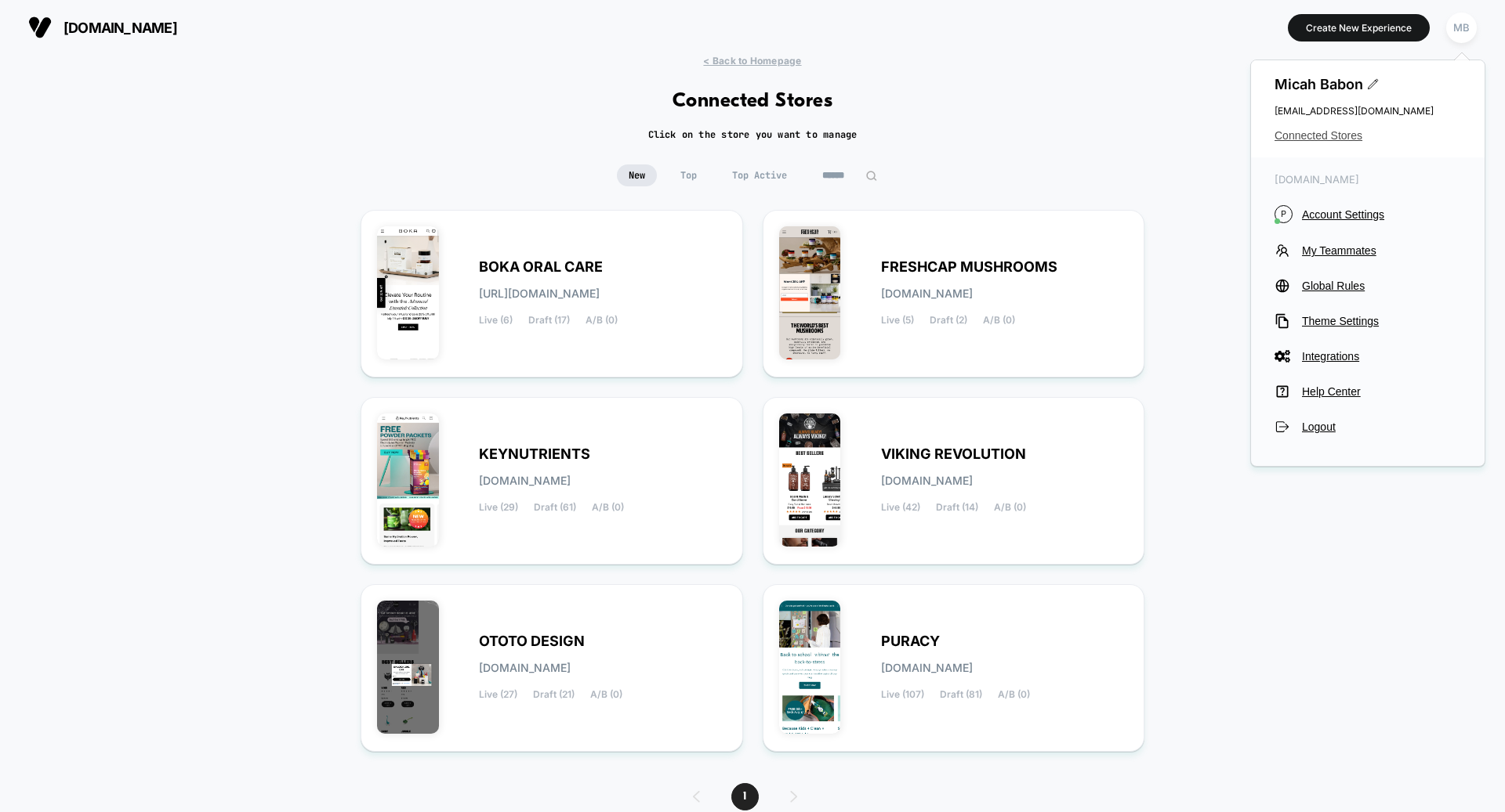
click at [1323, 135] on span "Connected Stores" at bounding box center [1367, 135] width 186 height 13
click at [1340, 219] on span "Account Settings" at bounding box center [1381, 214] width 159 height 13
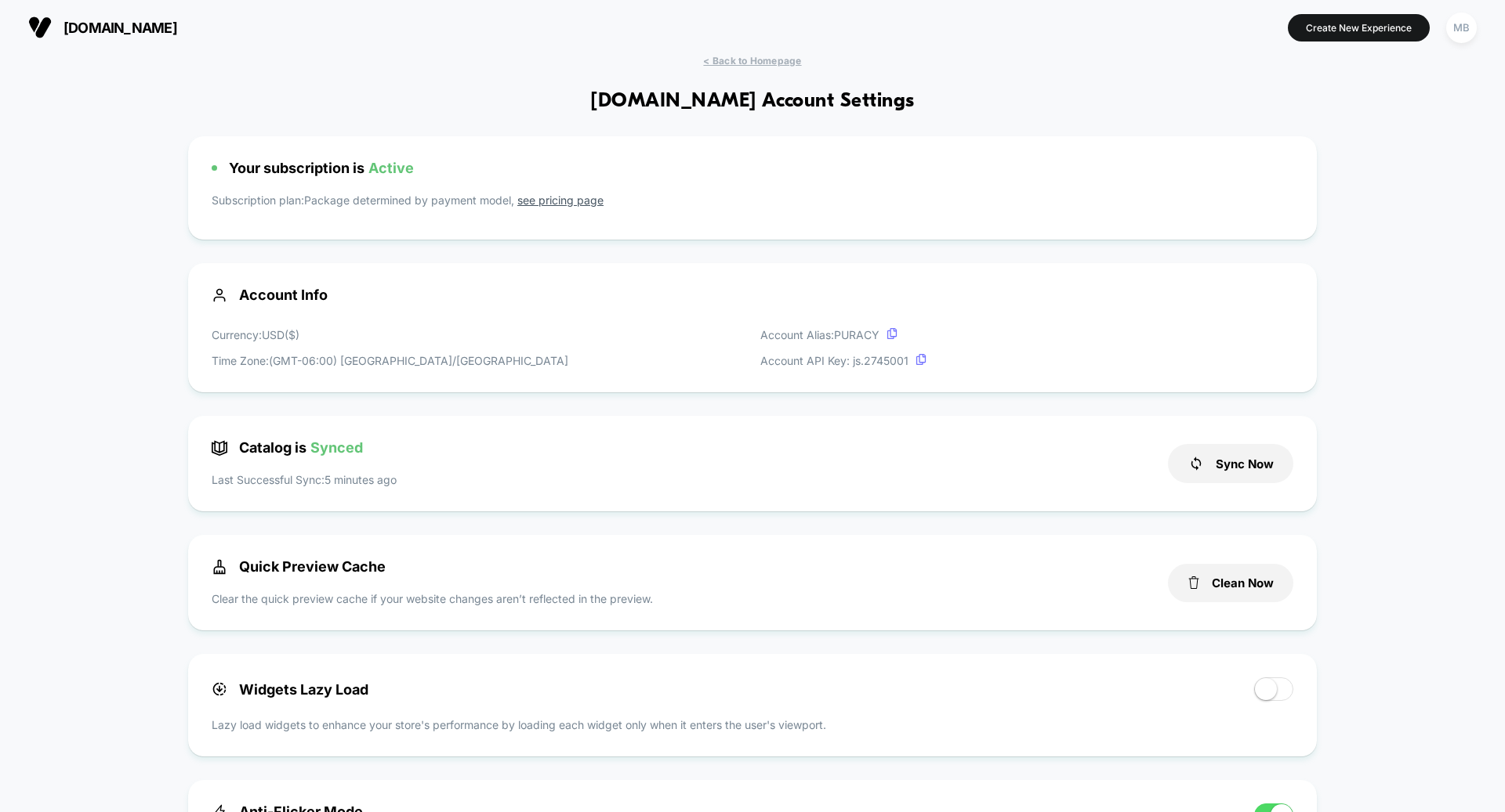
scroll to position [212, 0]
click at [563, 203] on link "see pricing page" at bounding box center [560, 201] width 86 height 14
